Goal: Obtain resource: Obtain resource

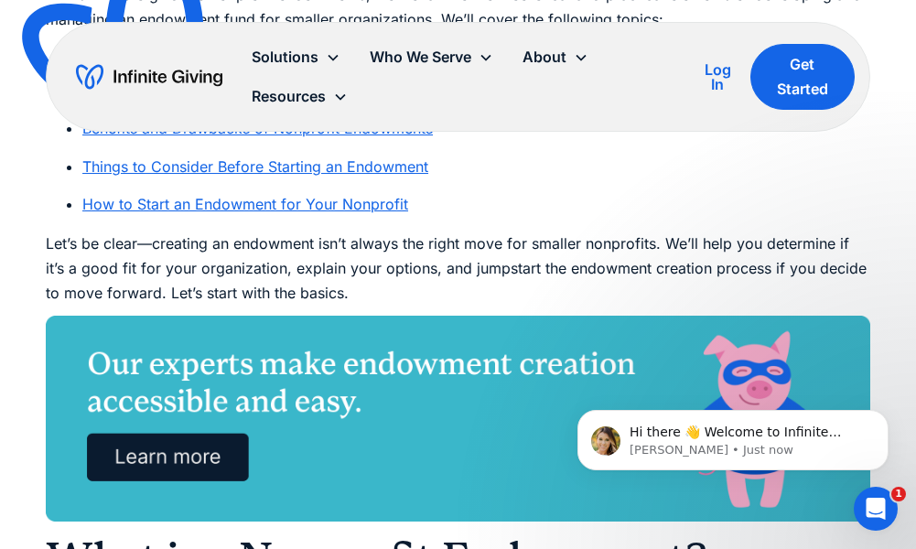
scroll to position [1227, 0]
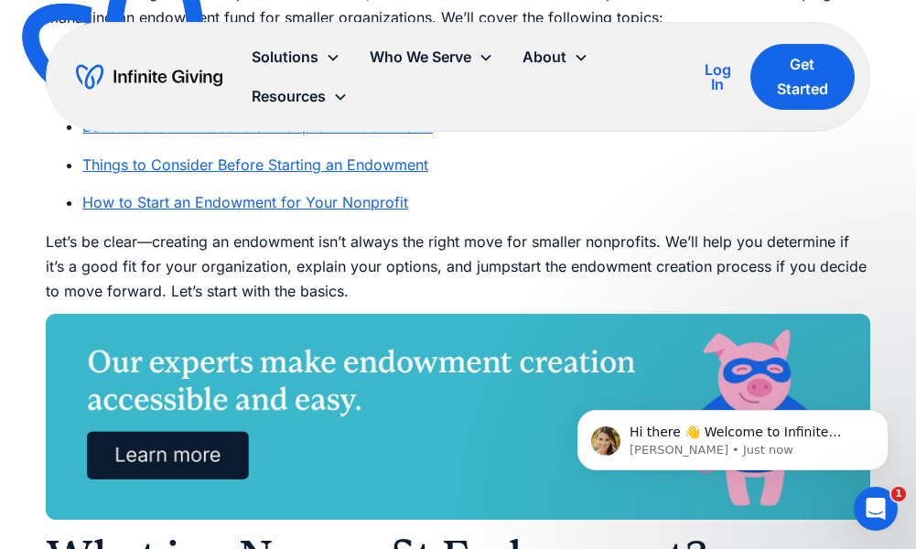
click at [276, 199] on link "How to Start an Endowment for Your Nonprofit" at bounding box center [245, 202] width 326 height 18
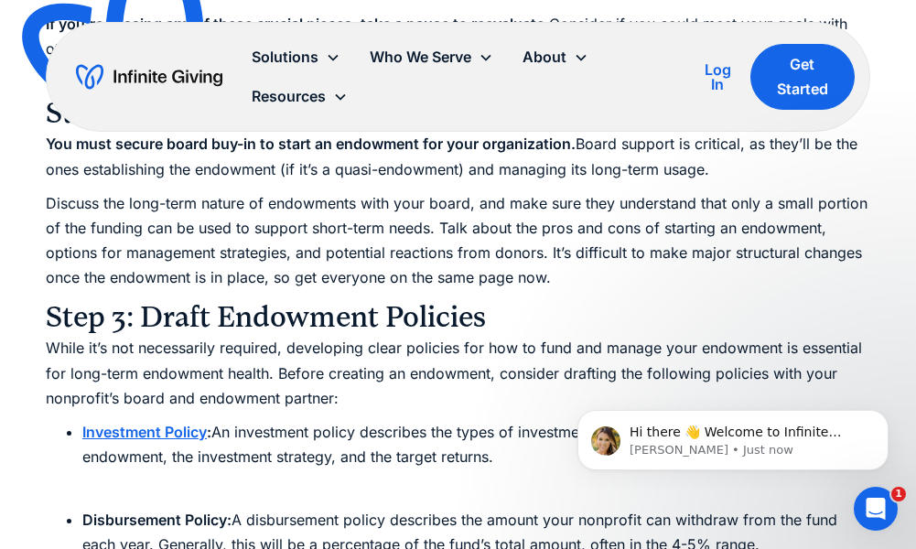
scroll to position [7713, 0]
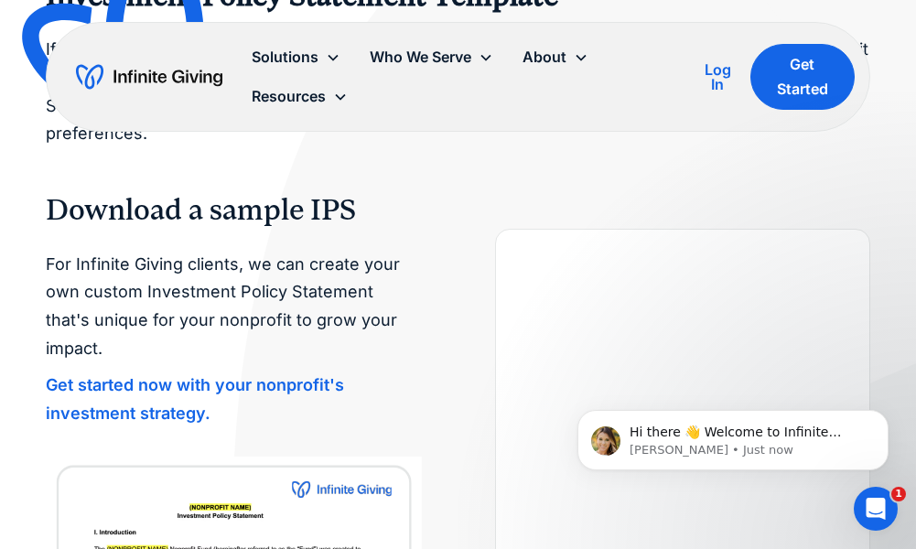
scroll to position [196, 0]
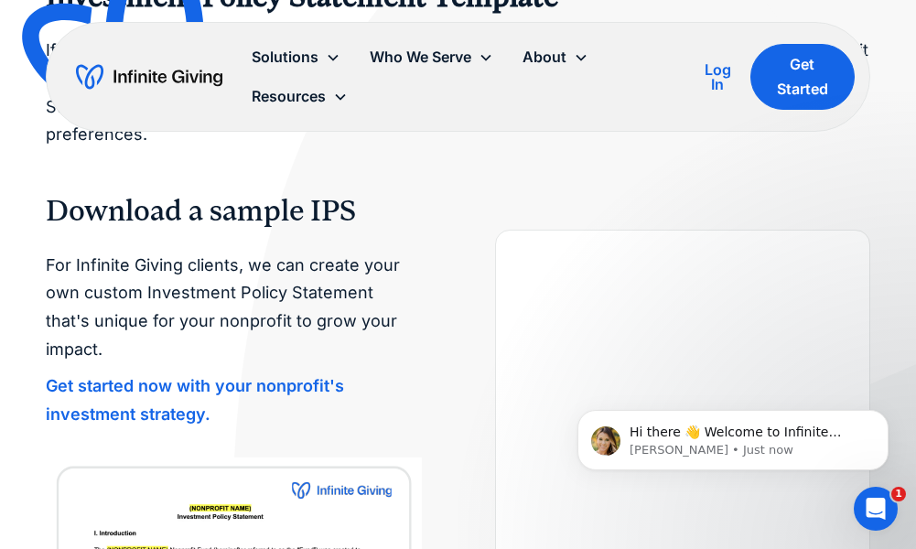
click at [232, 376] on strong "Get started now with your nonprofit's investment strategy." at bounding box center [195, 400] width 298 height 48
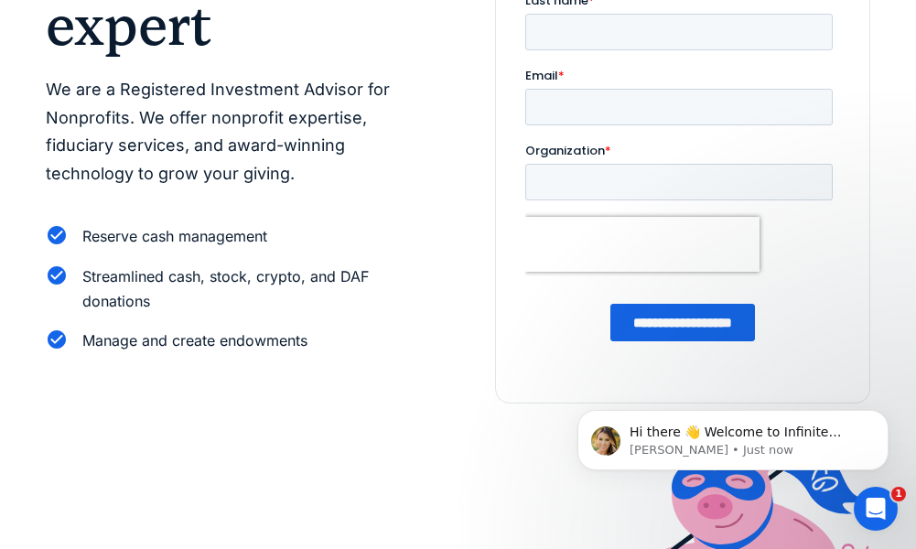
scroll to position [139, 0]
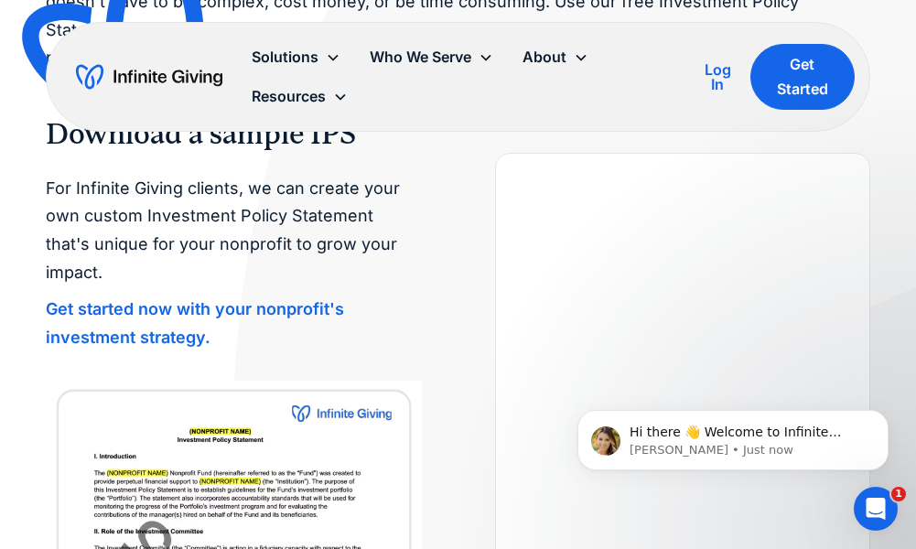
scroll to position [290, 0]
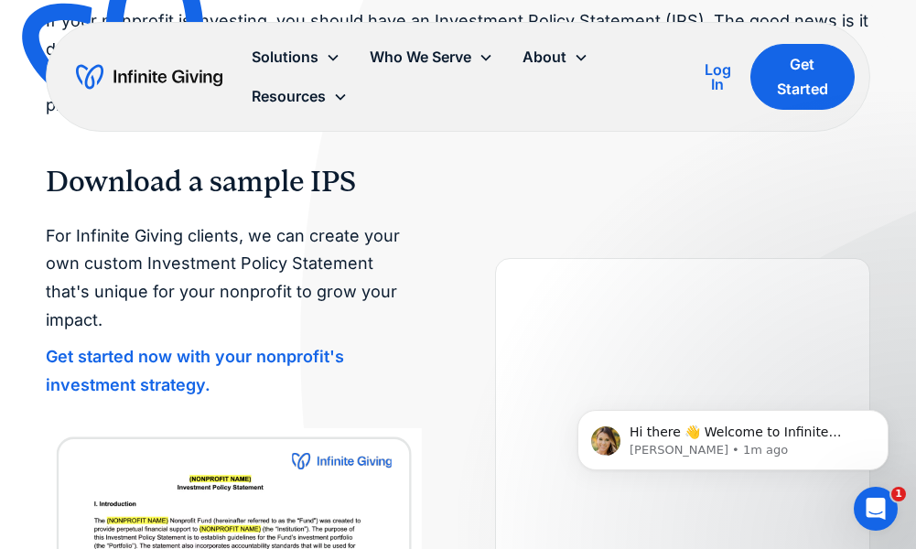
scroll to position [0, 0]
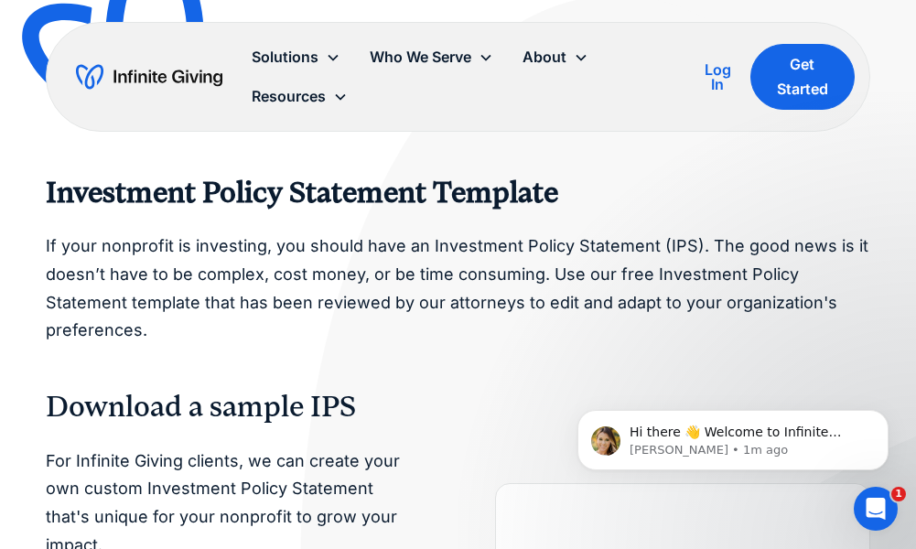
click at [459, 391] on h3 "Download a sample IPS" at bounding box center [458, 407] width 824 height 37
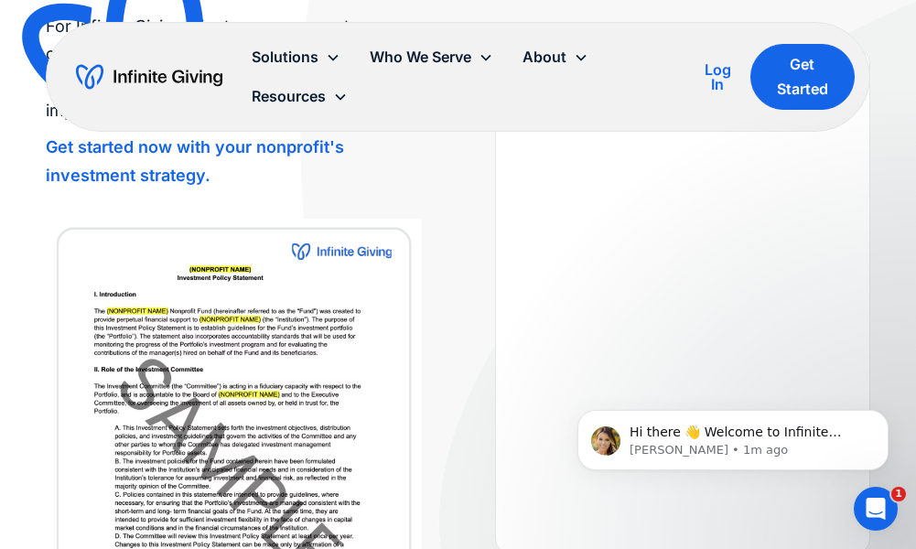
scroll to position [412, 0]
